Goal: Task Accomplishment & Management: Manage account settings

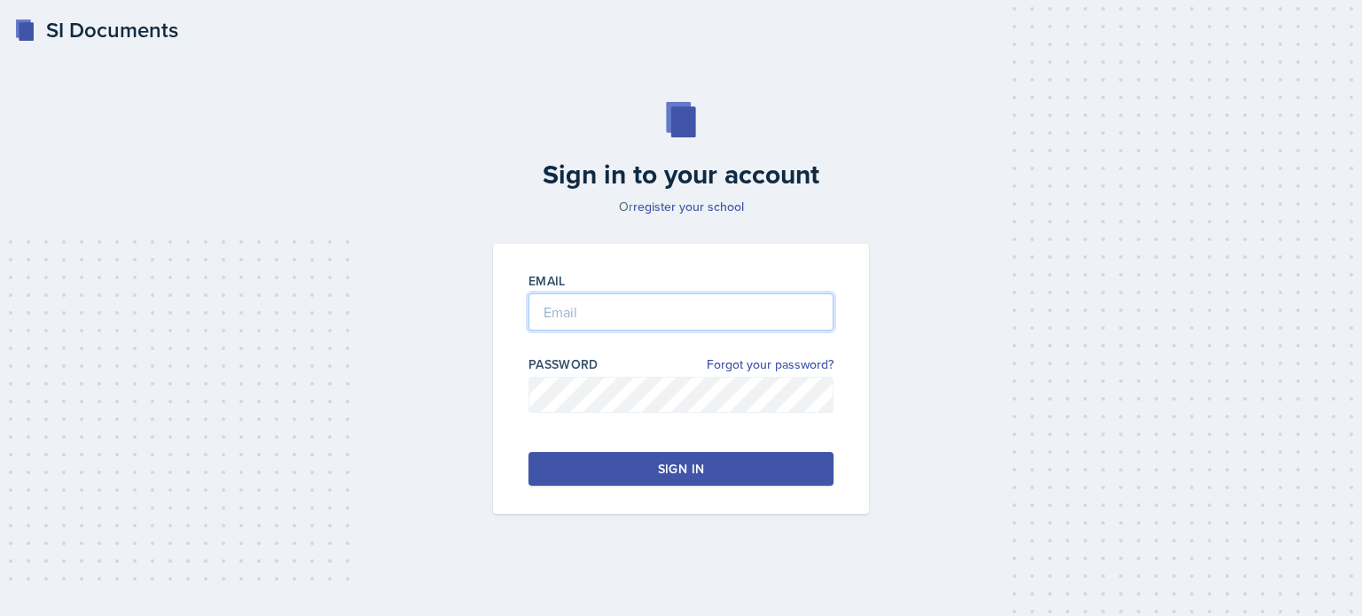
click at [603, 306] on input "email" at bounding box center [681, 312] width 305 height 37
type input "[EMAIL_ADDRESS][DOMAIN_NAME]"
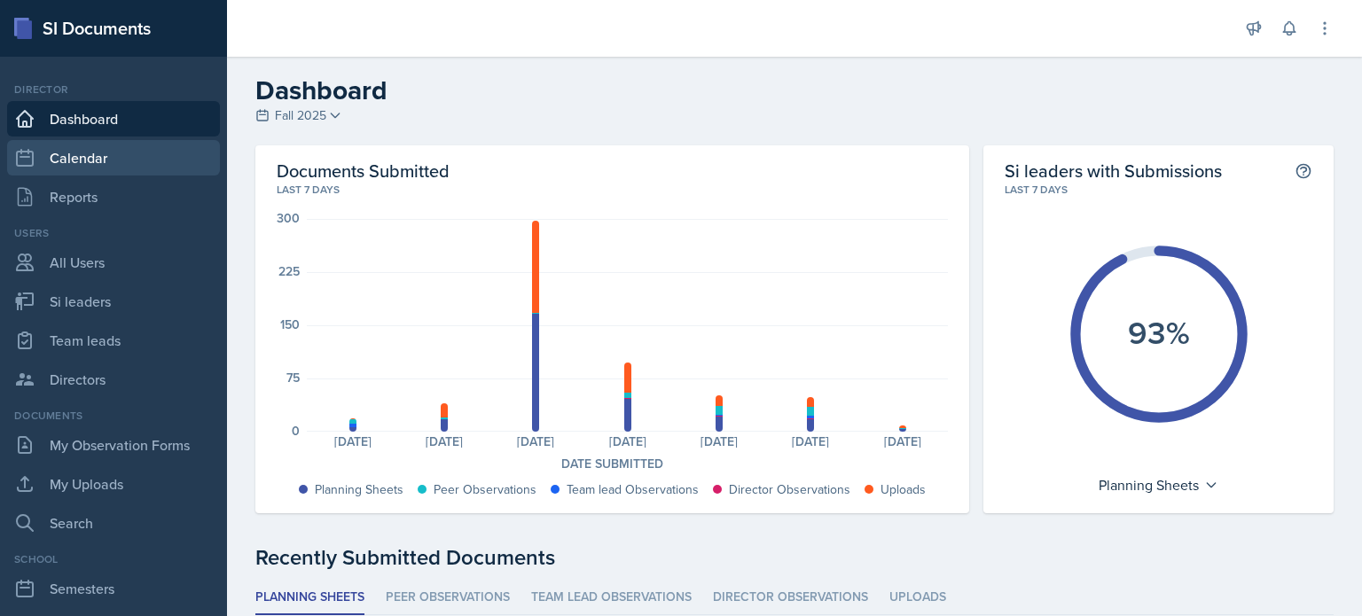
click at [82, 160] on link "Calendar" at bounding box center [113, 157] width 213 height 35
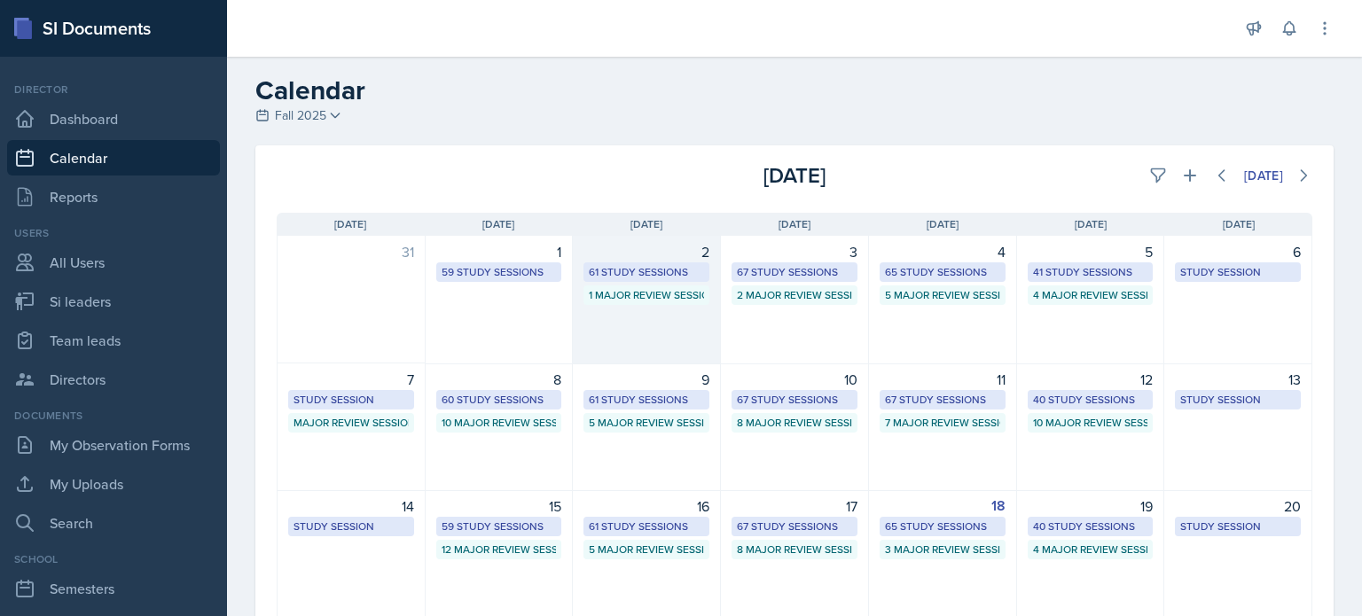
click at [618, 318] on div "2 61 Study Sessions 1 Major Review Session" at bounding box center [647, 300] width 148 height 129
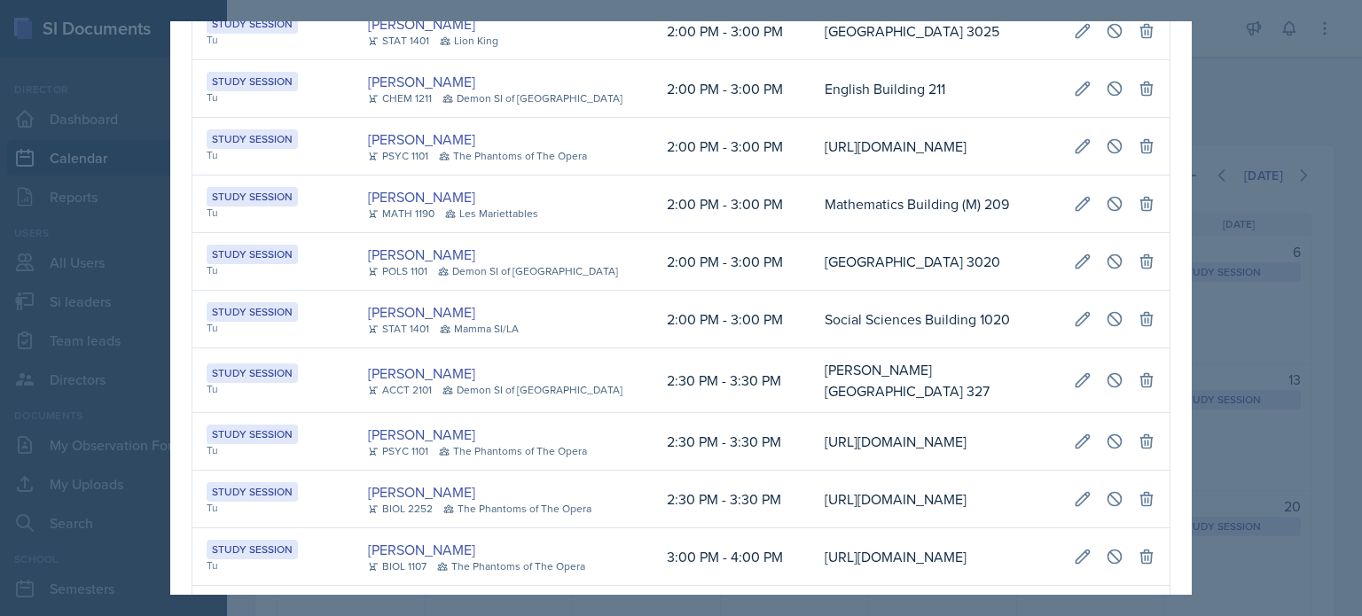
scroll to position [0, 405]
click at [1140, 153] on icon at bounding box center [1146, 146] width 12 height 13
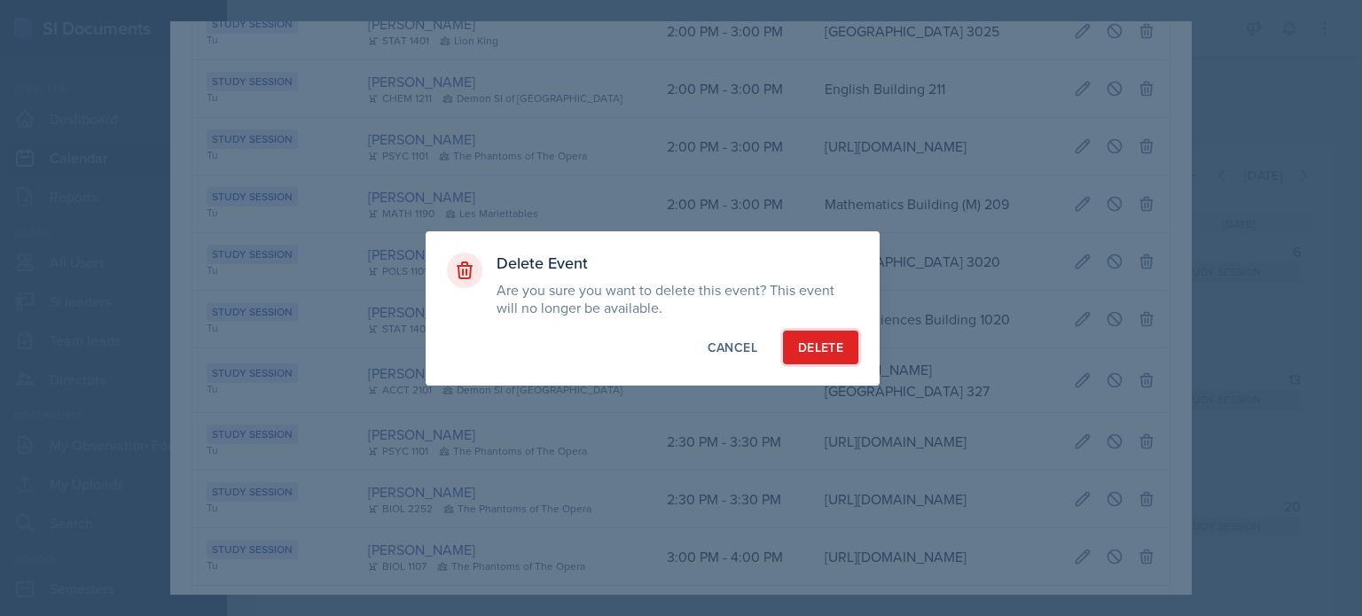
click at [823, 352] on div "Delete" at bounding box center [820, 348] width 45 height 18
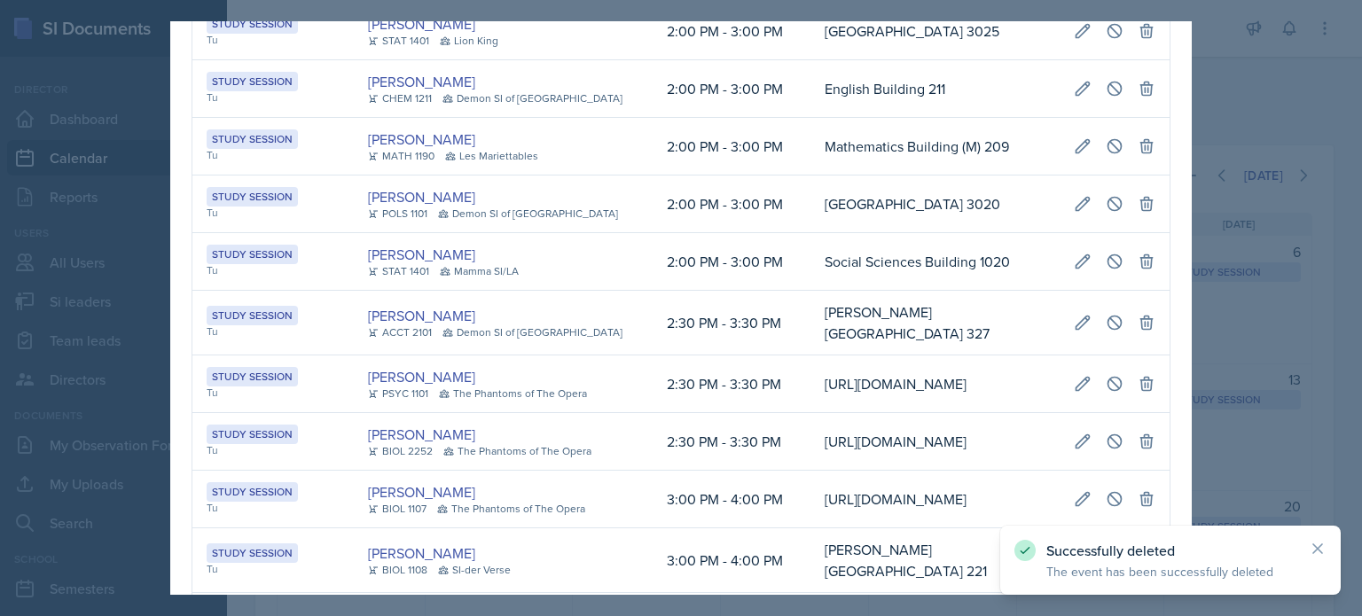
click at [1296, 116] on div at bounding box center [681, 308] width 1362 height 616
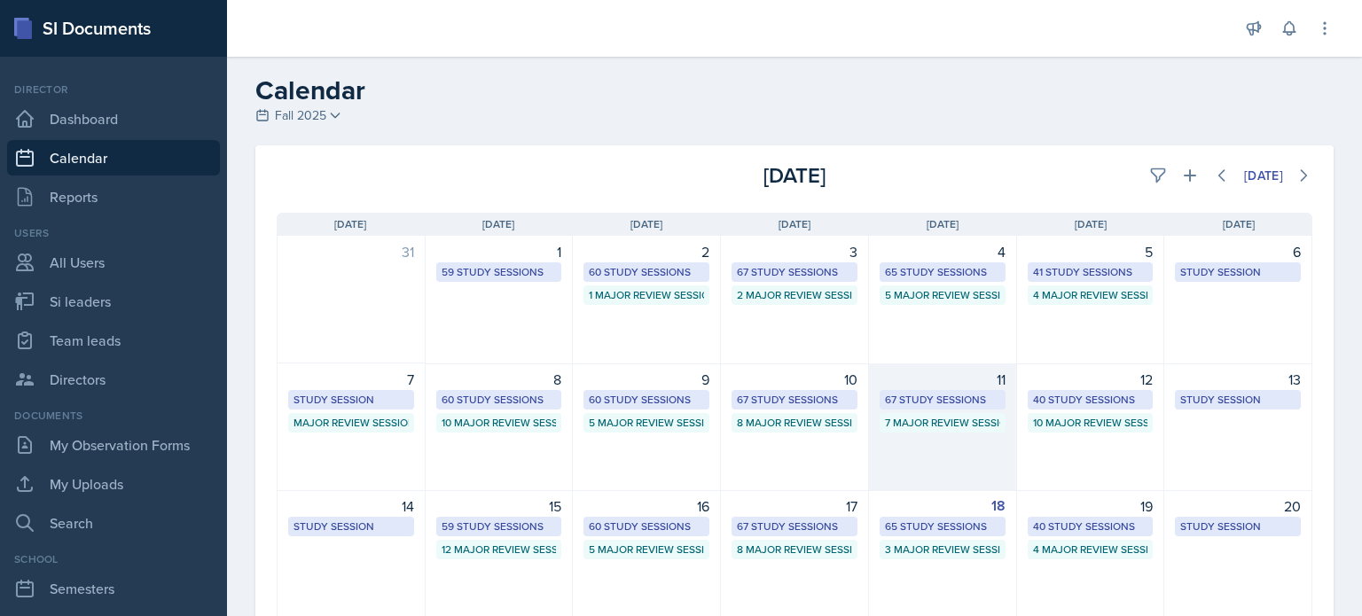
click at [937, 448] on div "11 67 Study Sessions 7 Major Review Sessions" at bounding box center [943, 428] width 148 height 128
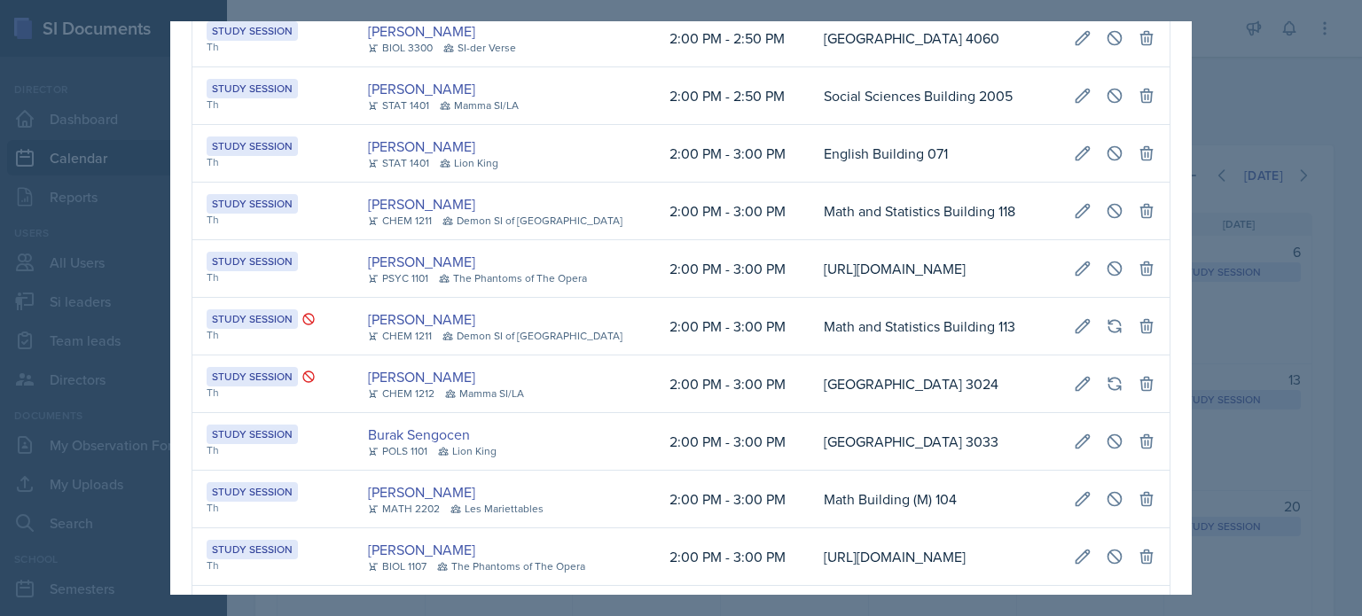
scroll to position [0, 396]
click at [1140, 276] on icon at bounding box center [1146, 268] width 12 height 13
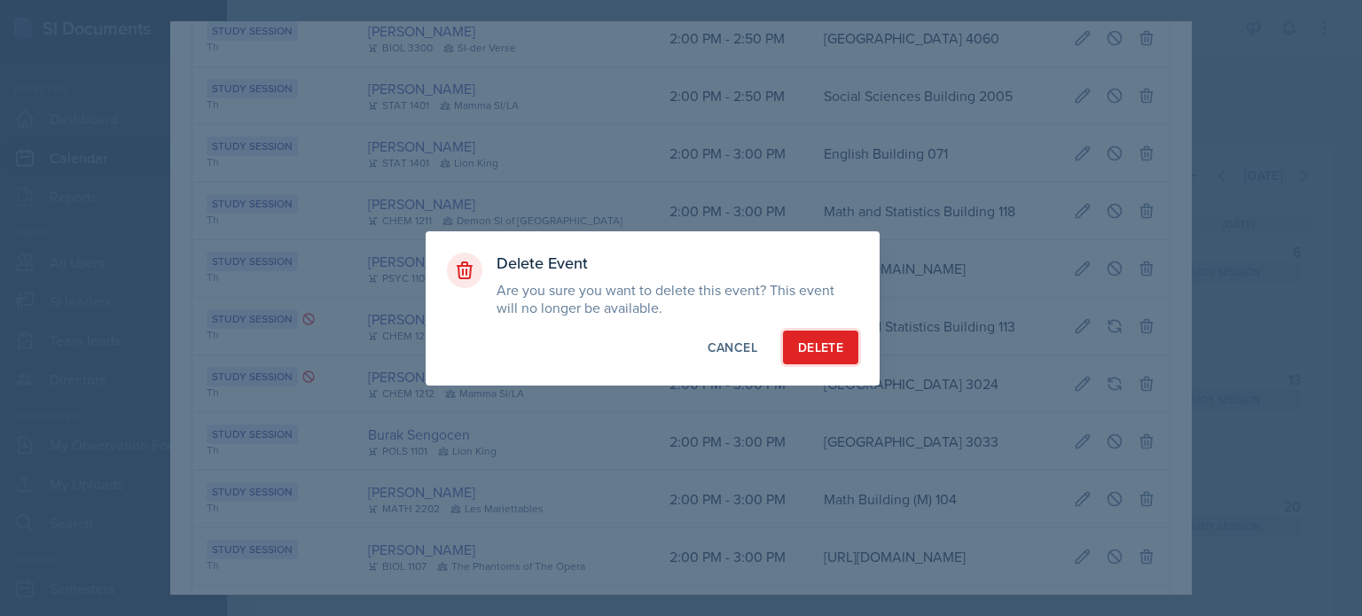
click at [812, 352] on div "Delete" at bounding box center [820, 348] width 45 height 18
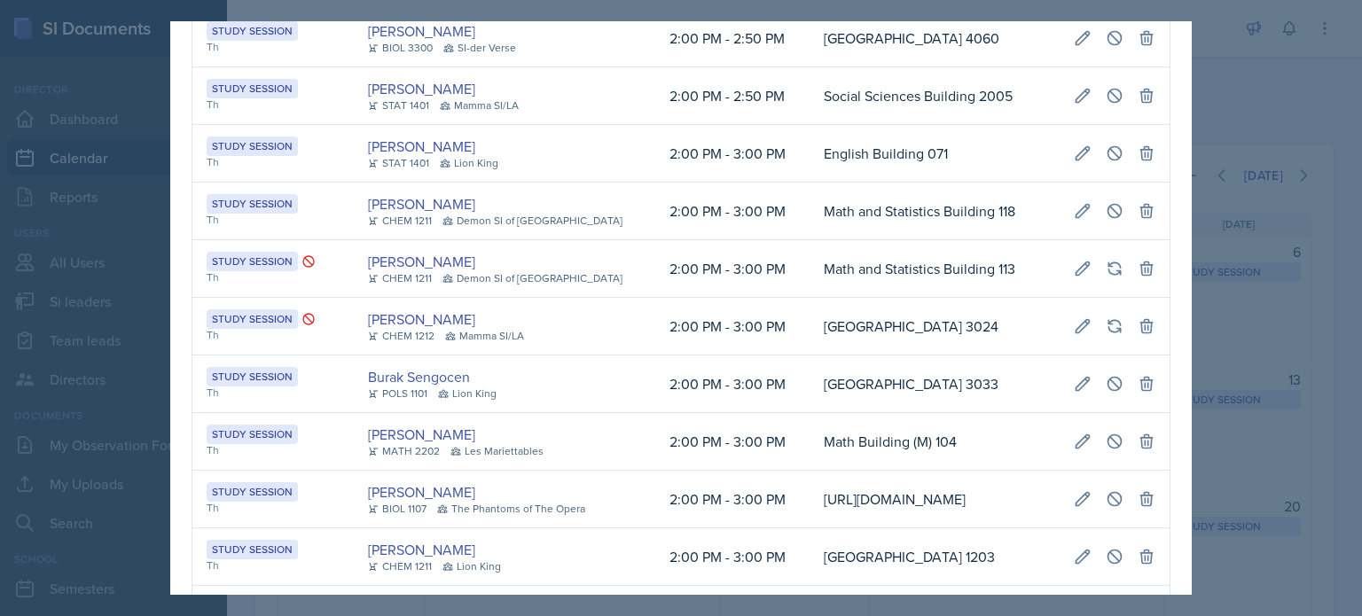
click at [1234, 95] on div at bounding box center [681, 308] width 1362 height 616
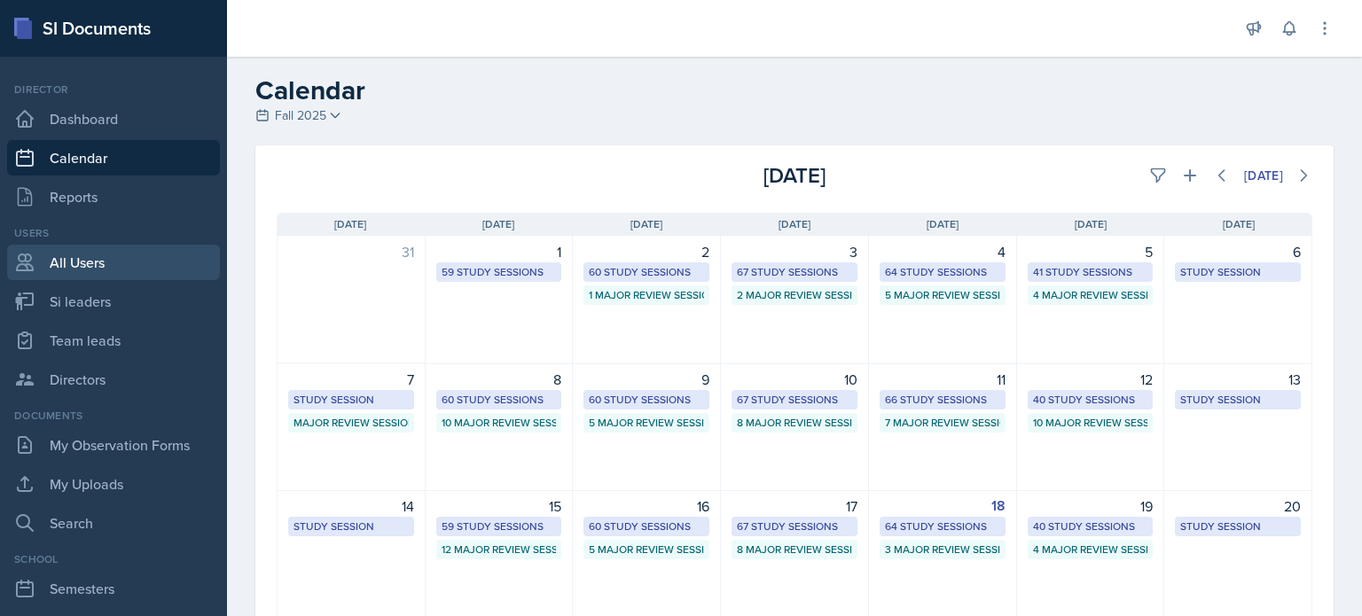
click at [92, 266] on link "All Users" at bounding box center [113, 262] width 213 height 35
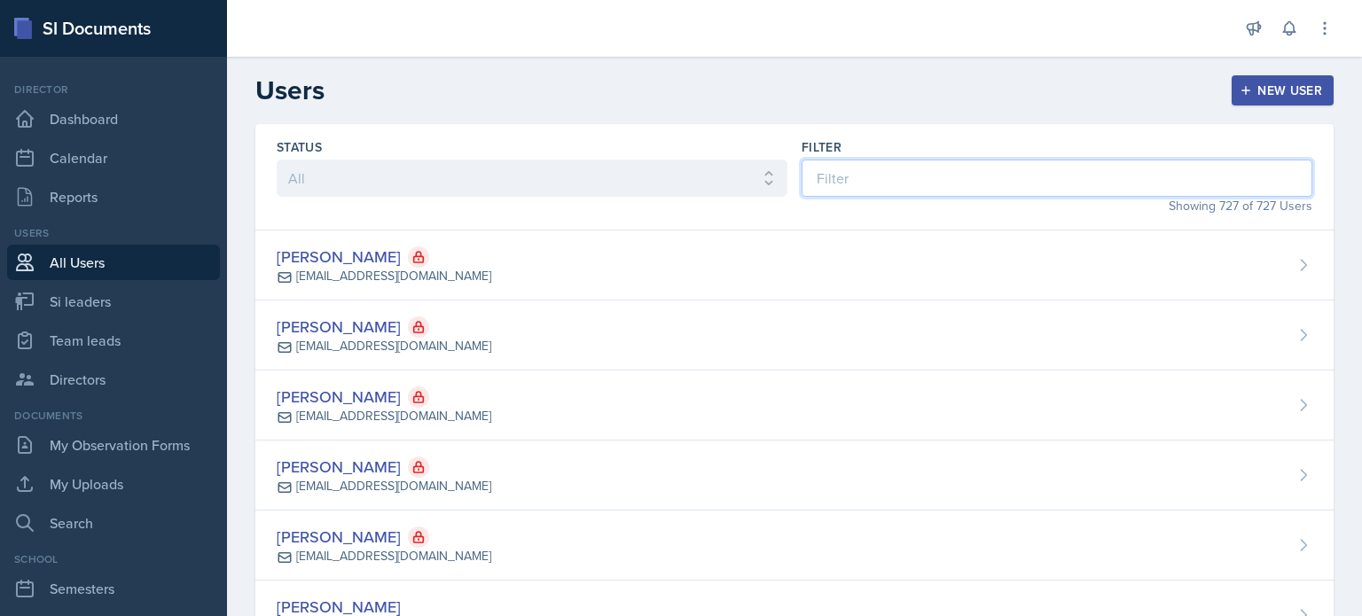
click at [1022, 185] on input at bounding box center [1057, 178] width 511 height 37
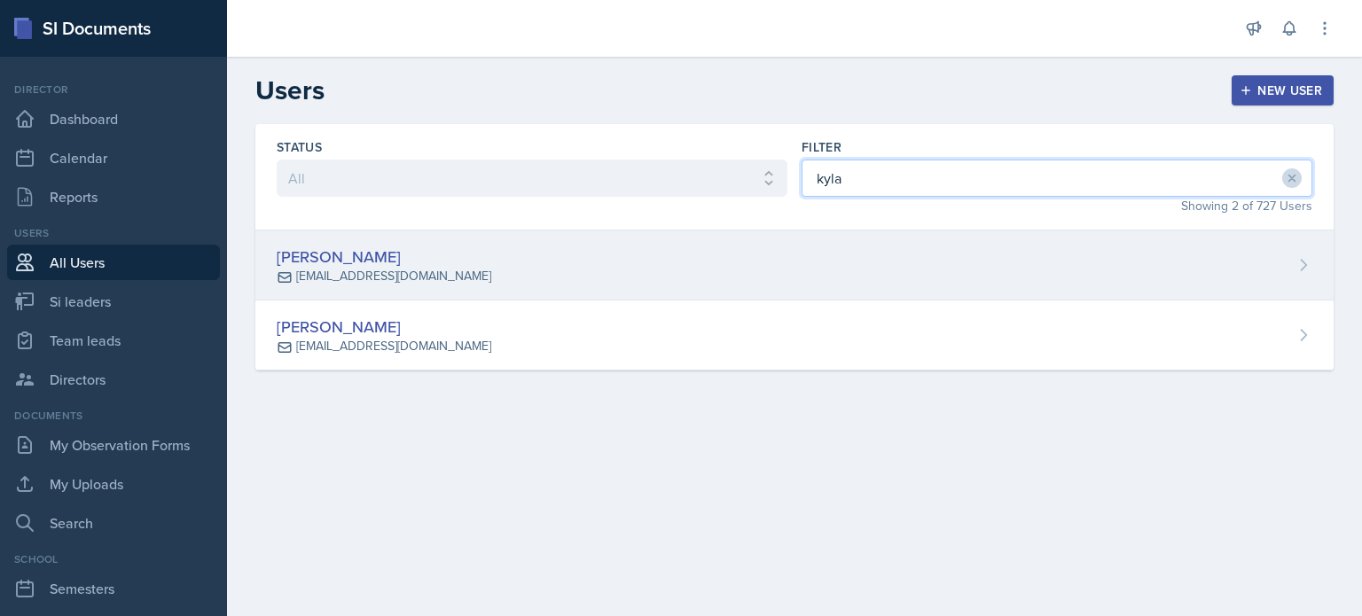
type input "kyla"
click at [587, 254] on div "[PERSON_NAME] [EMAIL_ADDRESS][DOMAIN_NAME]" at bounding box center [794, 266] width 1078 height 70
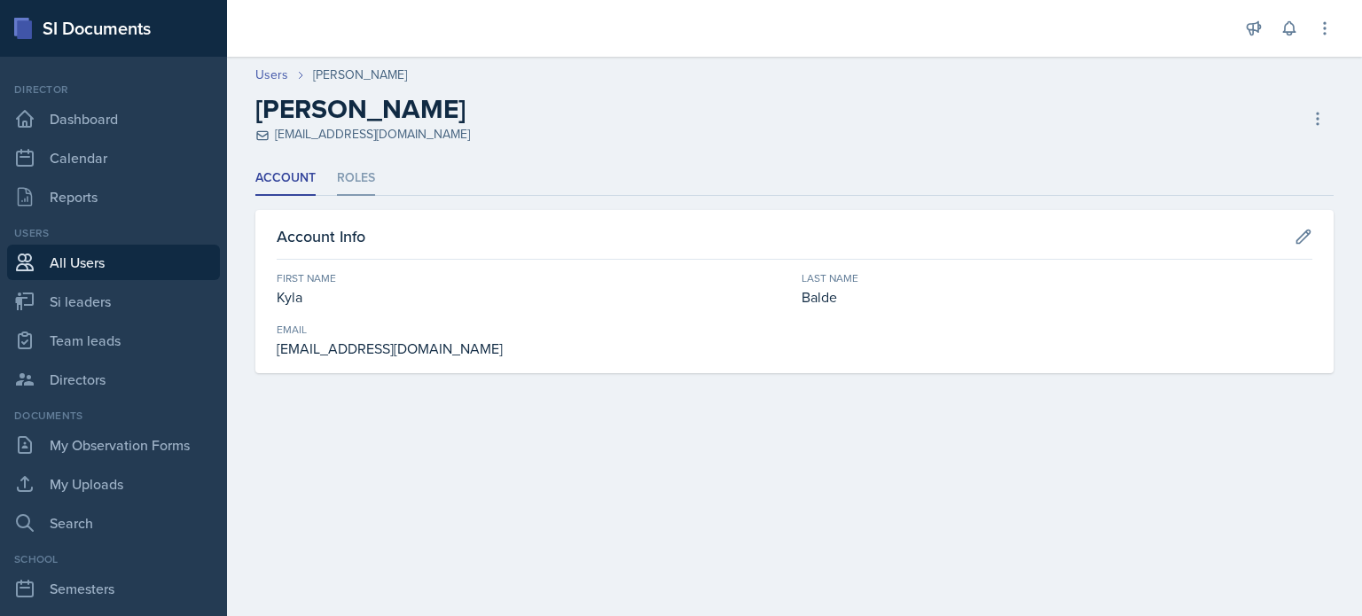
click at [357, 180] on li "Roles" at bounding box center [356, 178] width 38 height 35
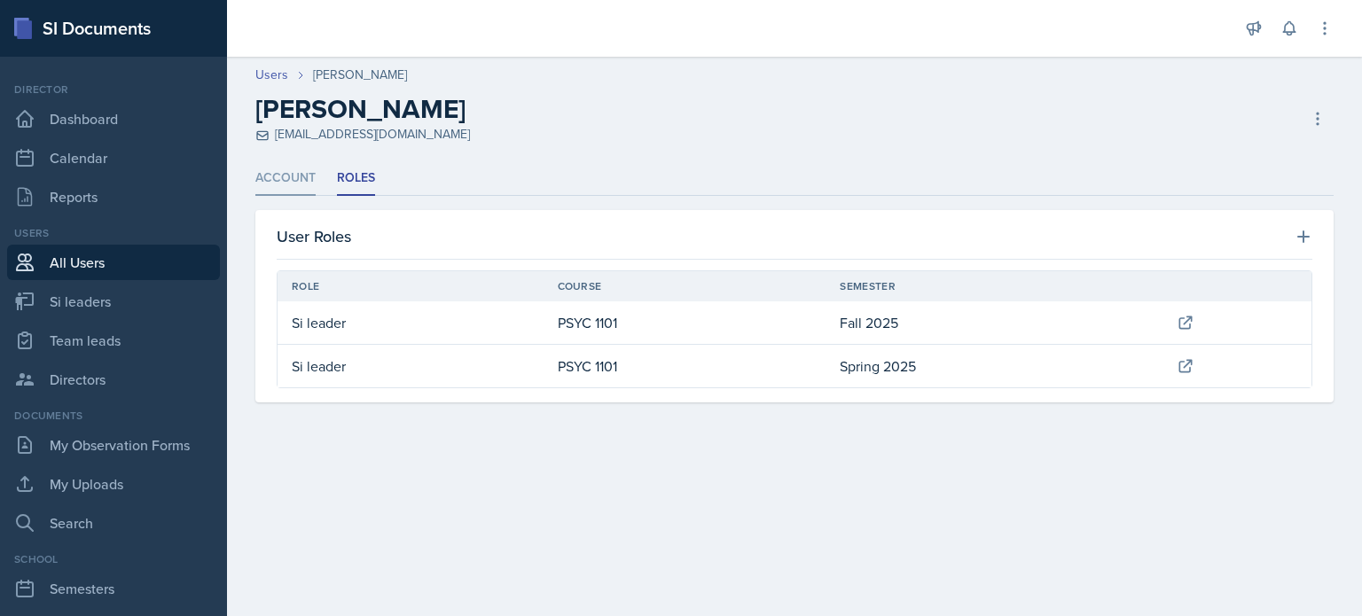
click at [293, 176] on li "Account" at bounding box center [285, 178] width 60 height 35
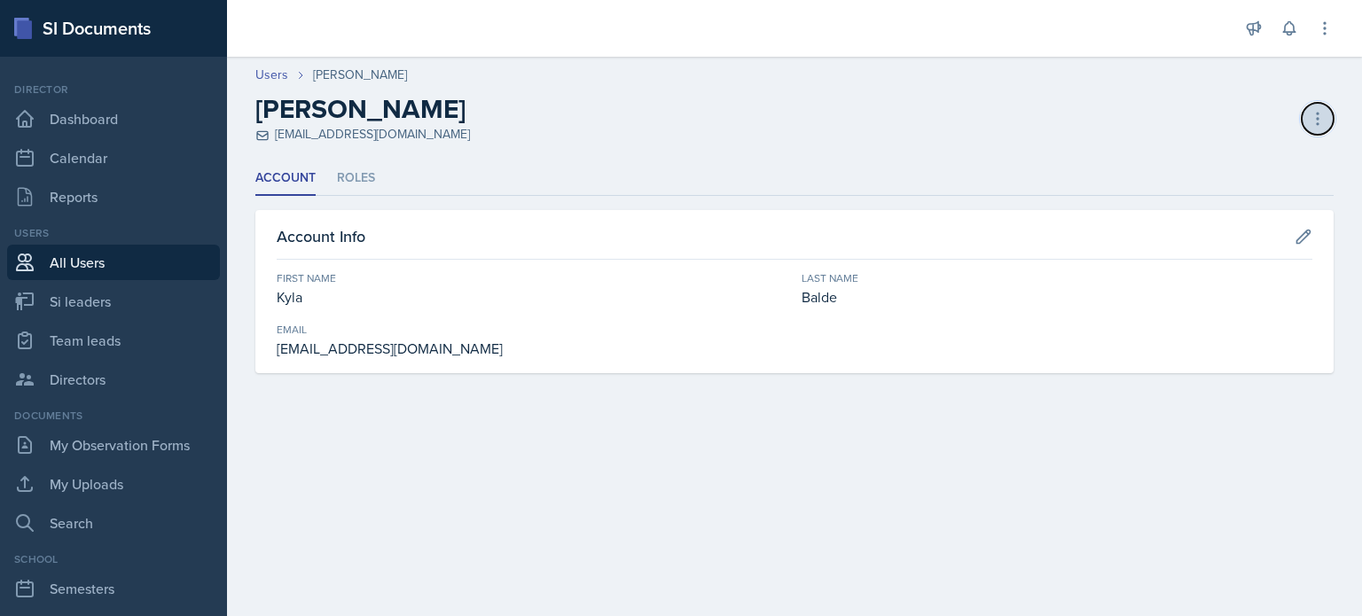
click at [1309, 110] on icon at bounding box center [1318, 119] width 18 height 18
click at [1189, 150] on div "Deactivate User" at bounding box center [1241, 155] width 170 height 35
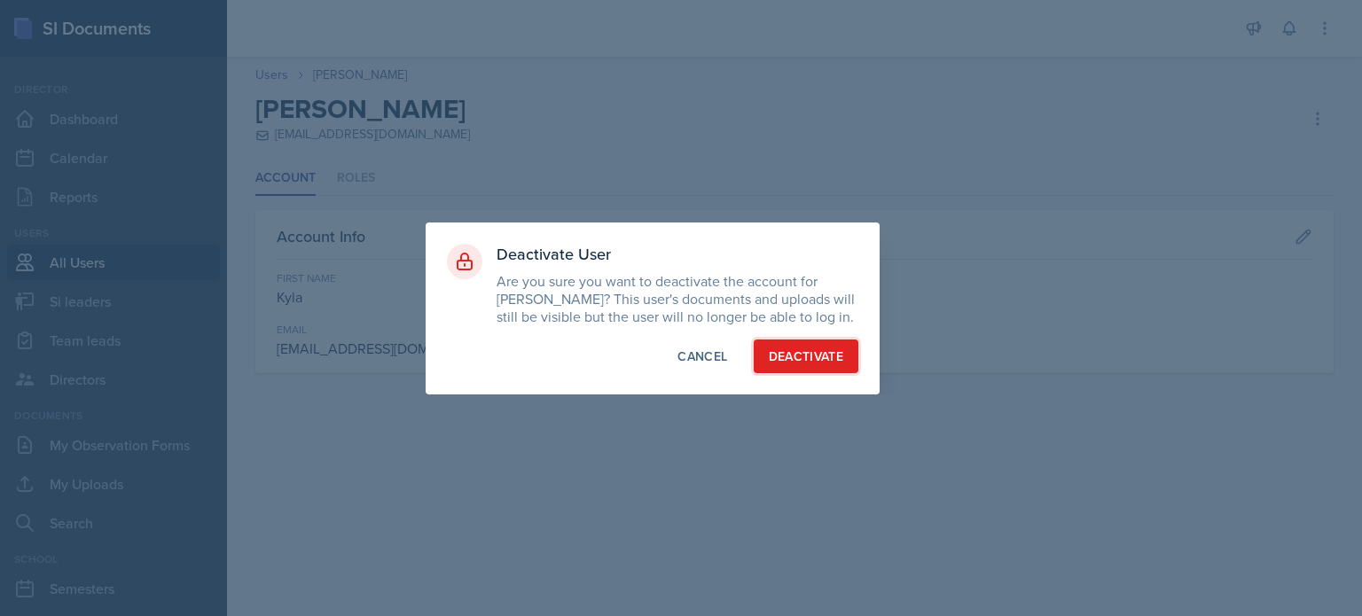
click at [790, 341] on button "Deactivate" at bounding box center [807, 357] width 106 height 34
